Goal: Find specific page/section: Find specific page/section

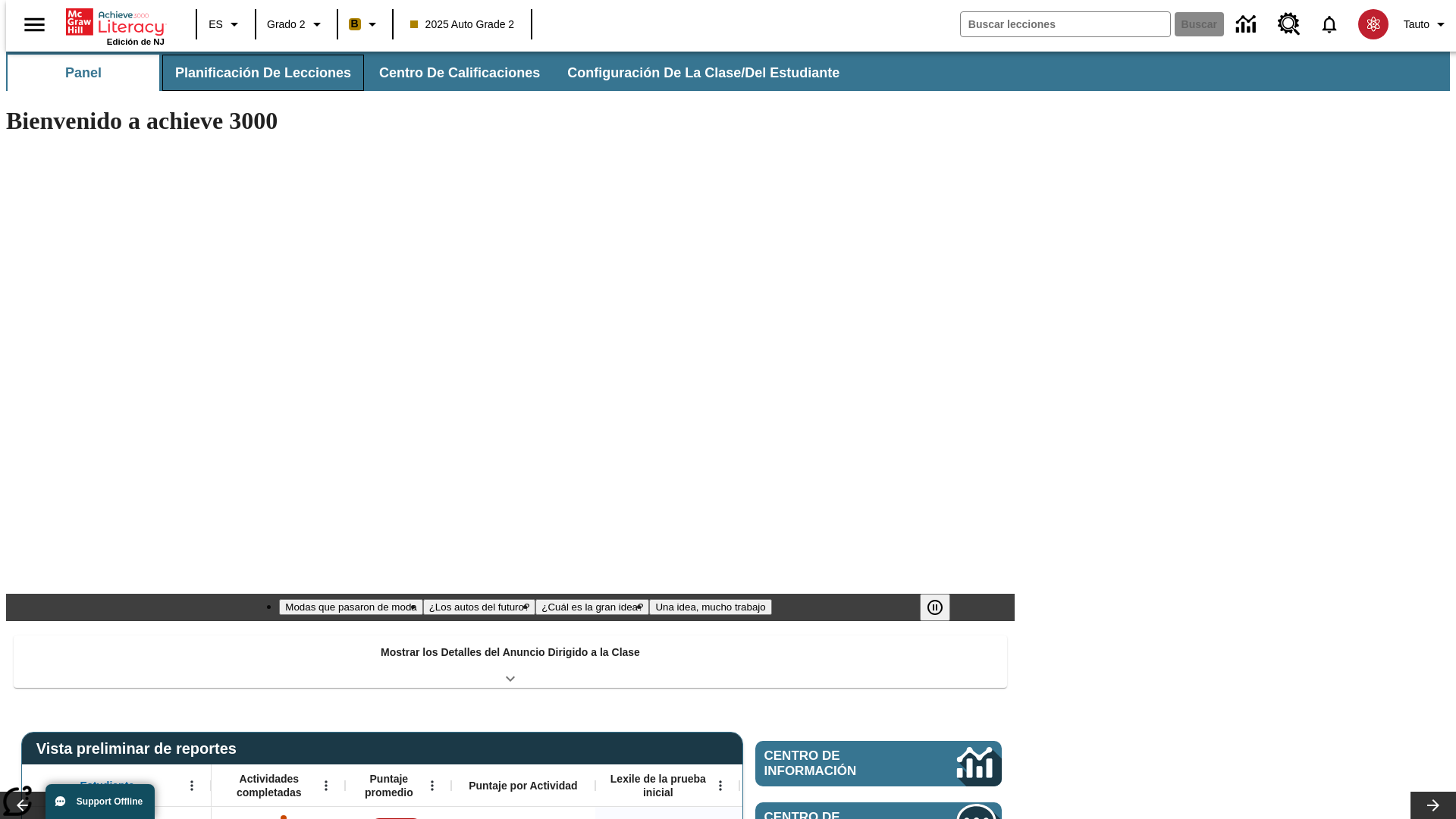
click at [254, 73] on span "Planificación de lecciones" at bounding box center [263, 73] width 176 height 17
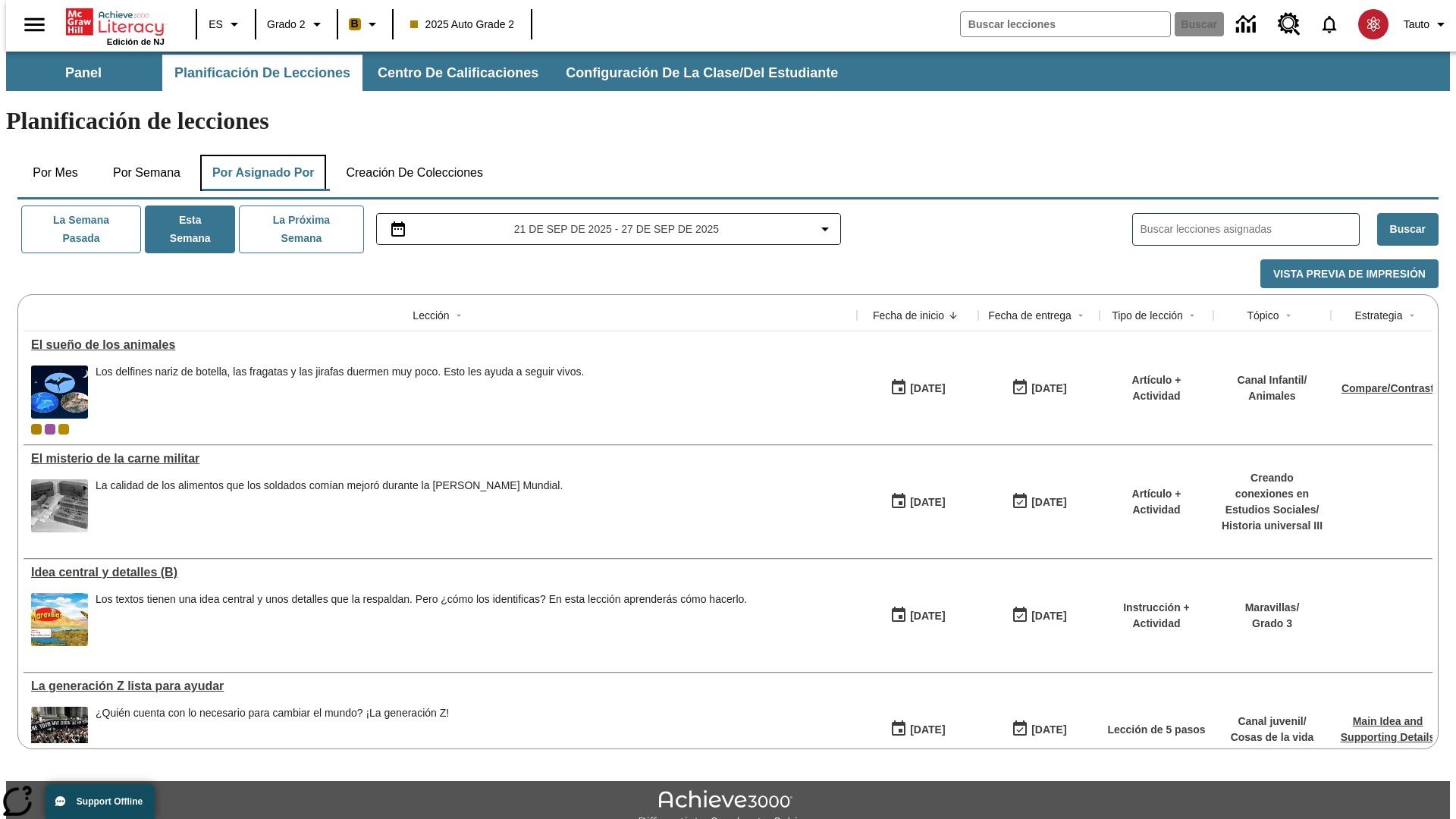
click at [260, 155] on button "Por asignado por" at bounding box center [263, 173] width 127 height 36
type input "El sueño de los animales"
